Goal: Information Seeking & Learning: Check status

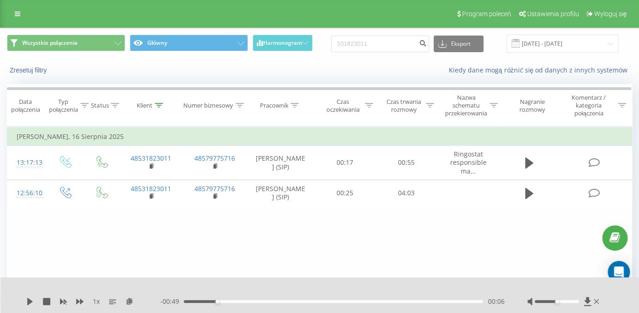
click at [331, 41] on input "531823011" at bounding box center [380, 44] width 98 height 17
type input "667177099"
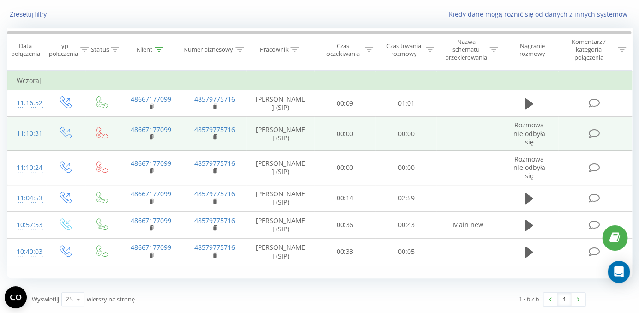
scroll to position [57, 0]
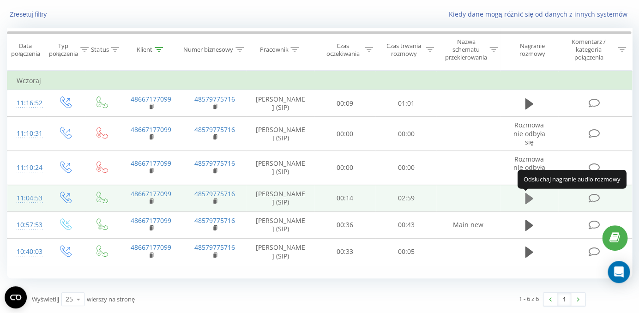
click at [530, 197] on icon at bounding box center [529, 198] width 8 height 11
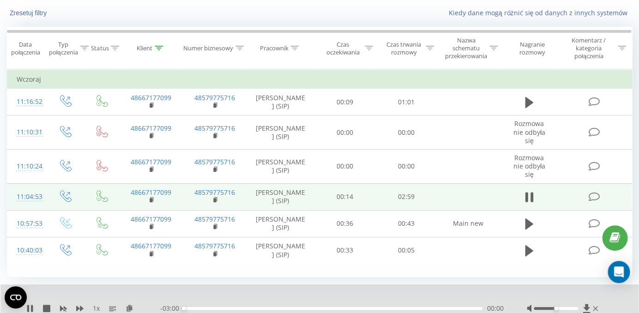
click at [318, 308] on div "00:00" at bounding box center [333, 308] width 299 height 3
drag, startPoint x: 557, startPoint y: 309, endPoint x: 598, endPoint y: 310, distance: 40.6
click at [598, 310] on div at bounding box center [563, 308] width 73 height 9
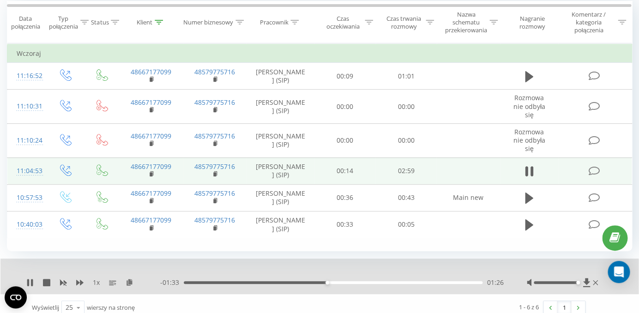
scroll to position [93, 0]
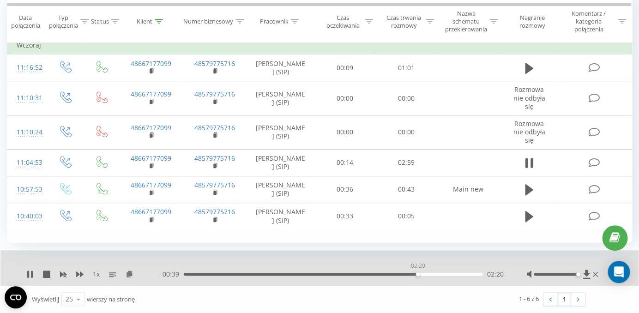
click at [417, 275] on div "02:20" at bounding box center [333, 274] width 299 height 3
click at [452, 273] on div "02:42" at bounding box center [333, 274] width 299 height 3
click at [440, 275] on div "02:44" at bounding box center [333, 274] width 299 height 3
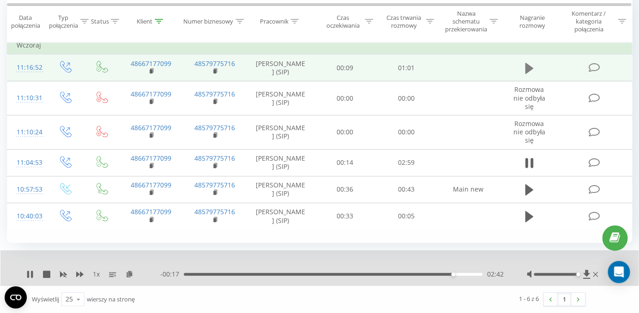
click at [526, 68] on icon at bounding box center [529, 68] width 8 height 11
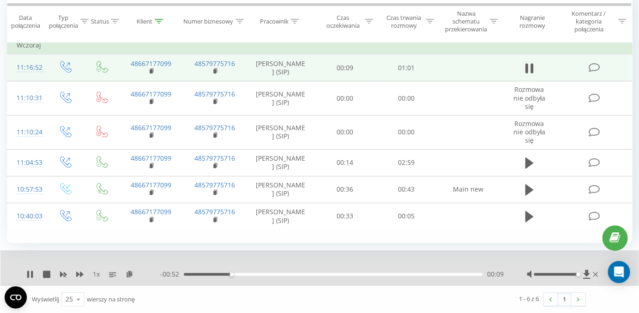
click at [436, 275] on div "00:09" at bounding box center [333, 274] width 299 height 3
click at [372, 274] on div "00:39" at bounding box center [333, 274] width 299 height 3
click at [323, 274] on div "00:41" at bounding box center [333, 274] width 299 height 3
click at [257, 272] on div "- 00:27 00:34 00:34" at bounding box center [331, 274] width 343 height 9
click at [252, 275] on div "00:14" at bounding box center [333, 274] width 299 height 3
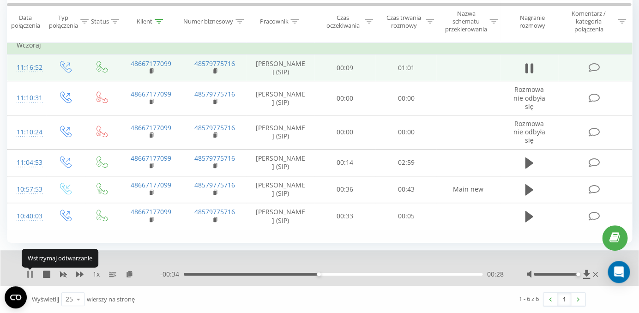
click at [30, 273] on icon at bounding box center [29, 274] width 7 height 7
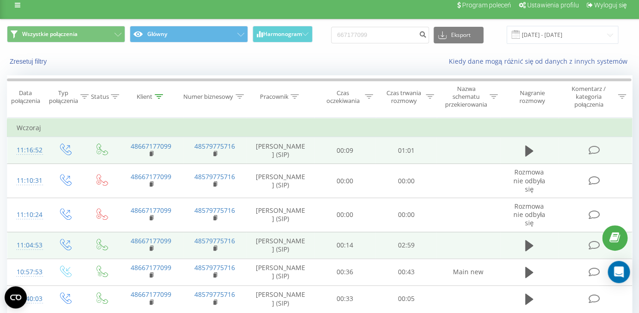
scroll to position [0, 0]
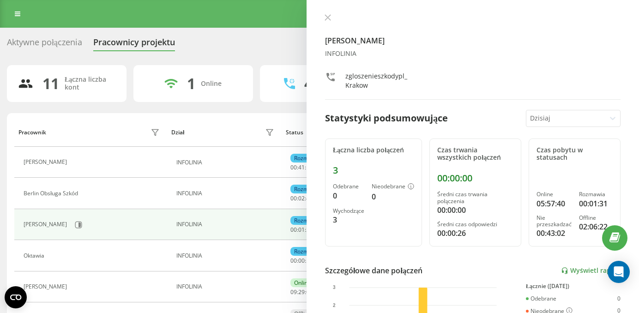
scroll to position [78, 0]
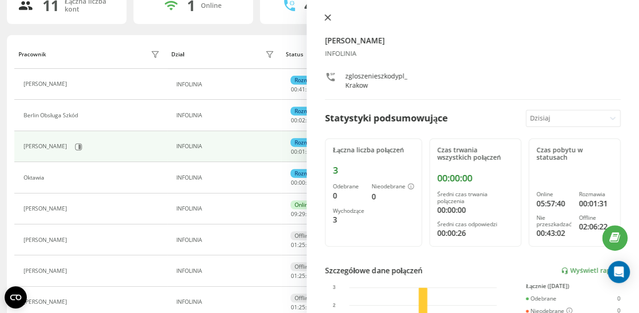
click at [326, 17] on icon at bounding box center [328, 18] width 6 height 6
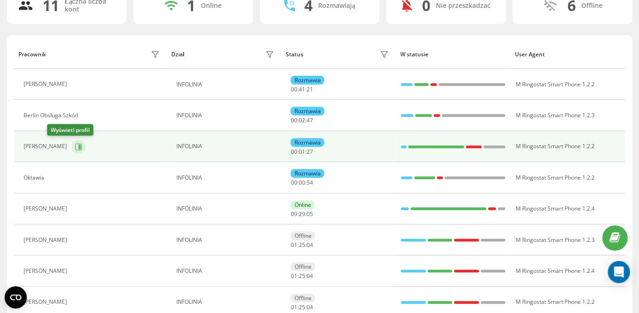
click at [75, 147] on icon at bounding box center [78, 146] width 7 height 7
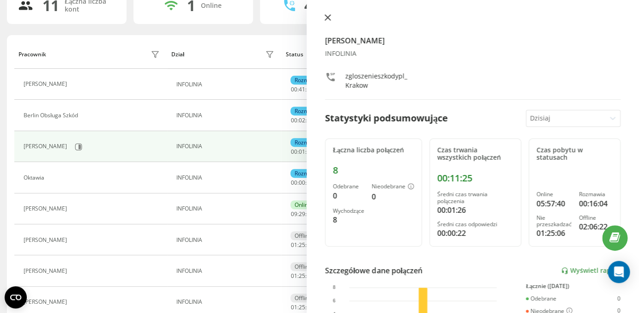
click at [328, 21] on button at bounding box center [328, 18] width 12 height 9
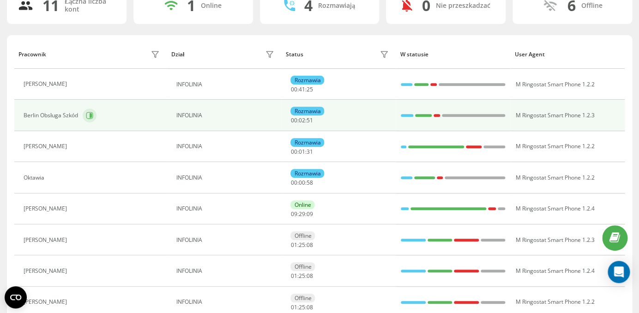
click at [88, 115] on icon at bounding box center [89, 115] width 7 height 7
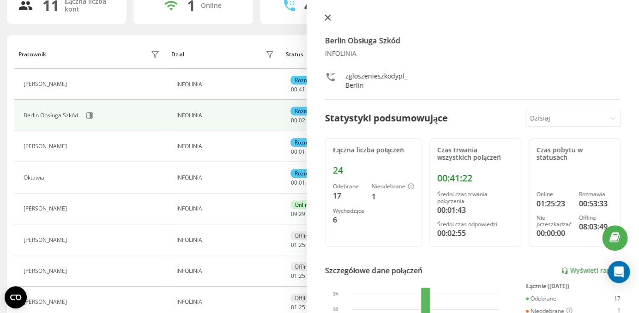
click at [330, 21] on button at bounding box center [328, 18] width 12 height 9
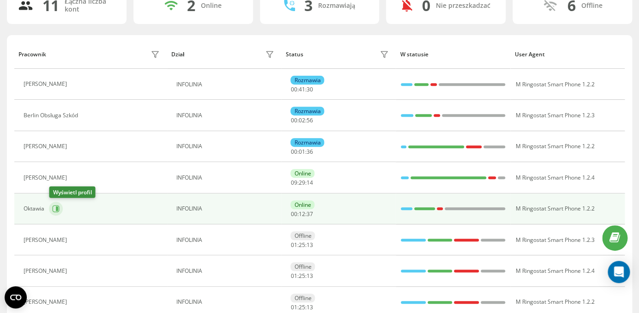
click at [60, 212] on icon at bounding box center [55, 208] width 7 height 7
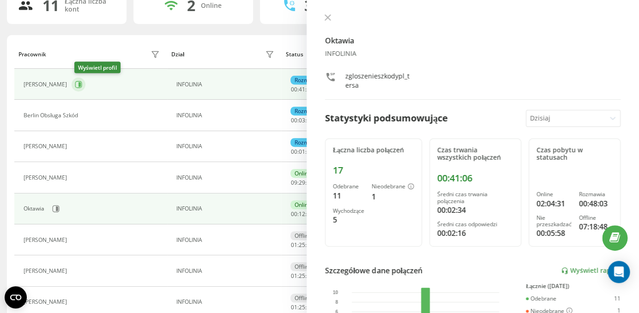
click at [77, 86] on button at bounding box center [79, 85] width 14 height 14
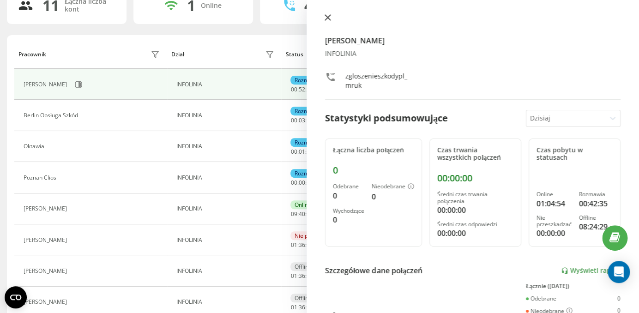
click at [325, 16] on icon at bounding box center [328, 17] width 6 height 6
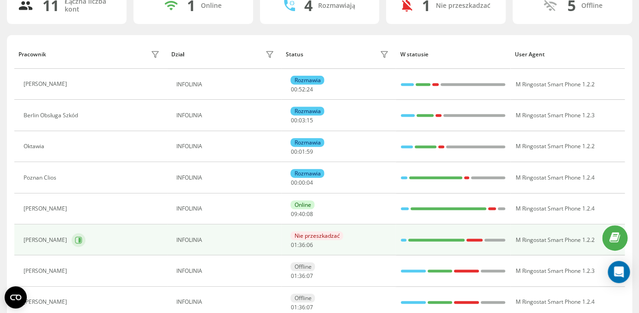
click at [75, 240] on icon at bounding box center [78, 239] width 7 height 7
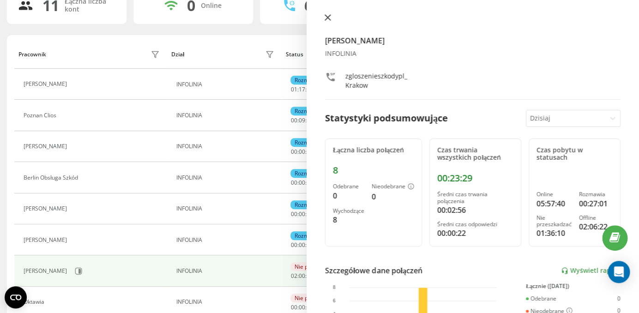
click at [325, 15] on icon at bounding box center [328, 17] width 6 height 6
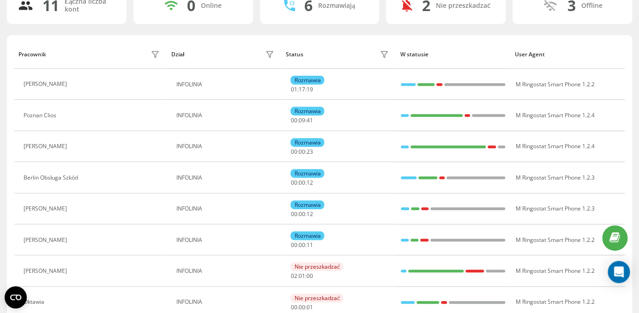
click at [81, 88] on icon at bounding box center [76, 84] width 7 height 7
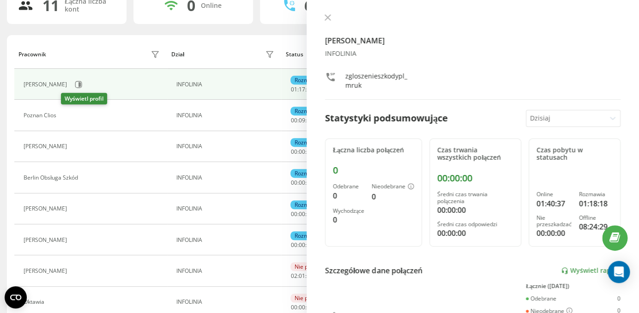
click at [65, 117] on icon at bounding box center [66, 115] width 7 height 7
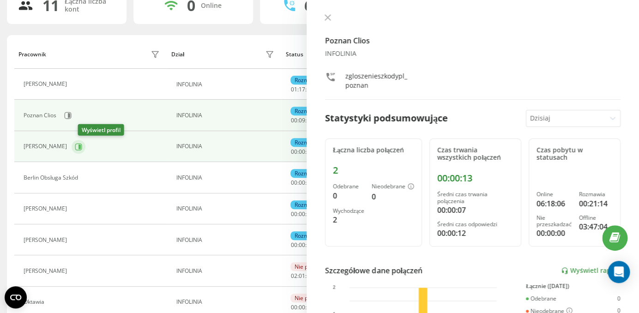
click at [83, 151] on button at bounding box center [79, 147] width 14 height 14
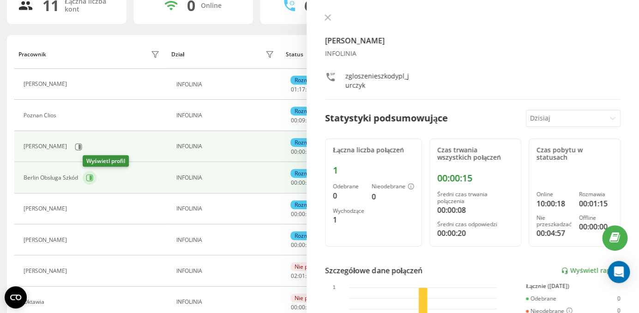
click at [90, 178] on icon at bounding box center [91, 177] width 2 height 5
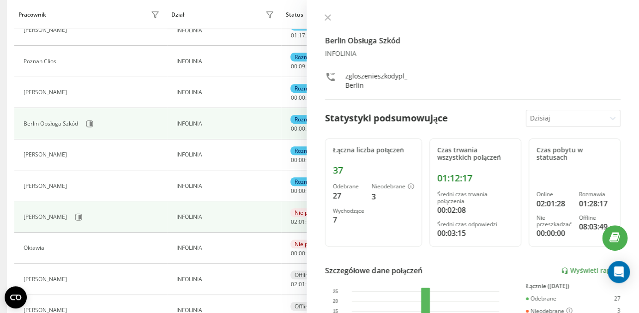
scroll to position [132, 0]
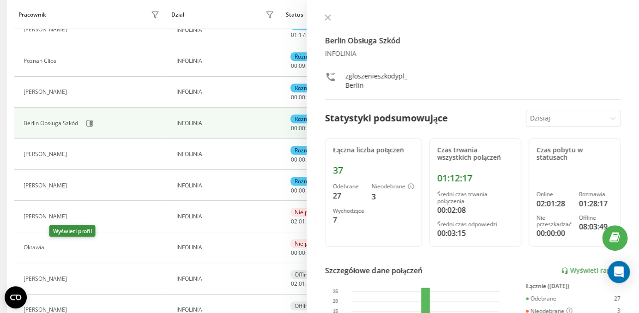
click at [59, 252] on button at bounding box center [54, 248] width 11 height 13
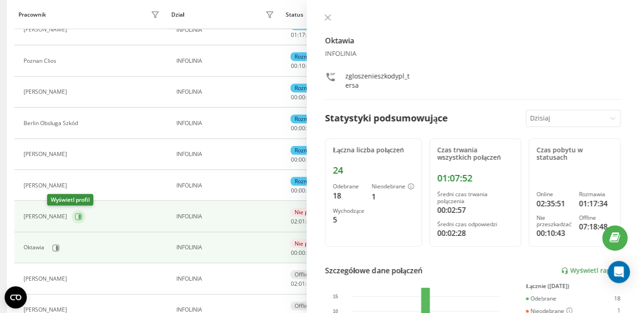
click at [78, 216] on icon at bounding box center [79, 216] width 2 height 5
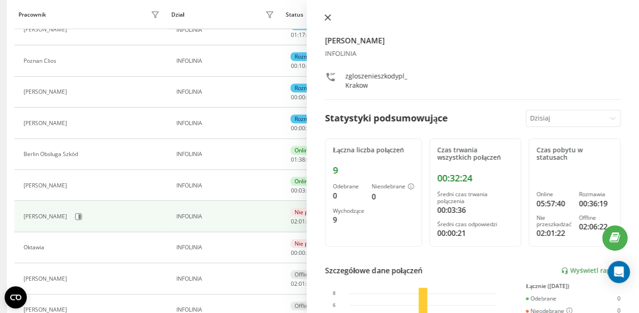
click at [329, 20] on icon at bounding box center [328, 18] width 6 height 6
